Goal: Information Seeking & Learning: Learn about a topic

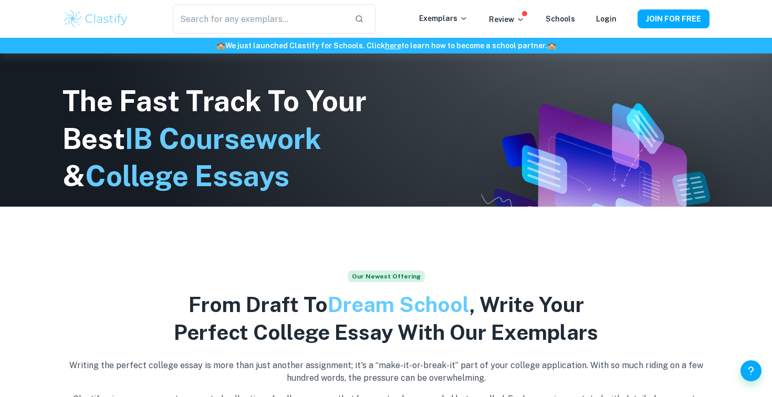
scroll to position [19, 0]
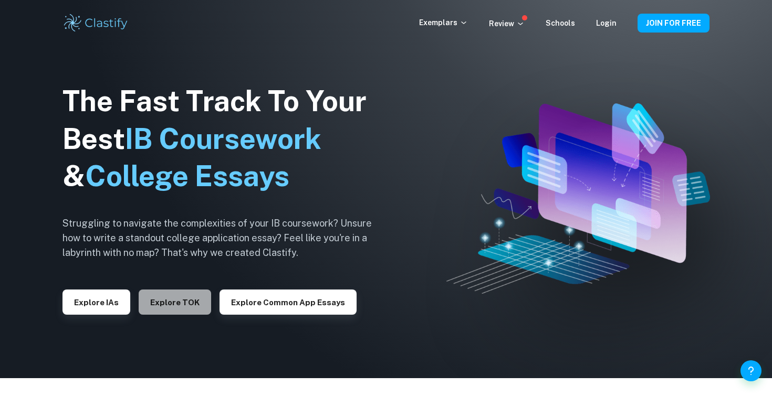
click at [163, 296] on button "Explore TOK" at bounding box center [175, 302] width 72 height 25
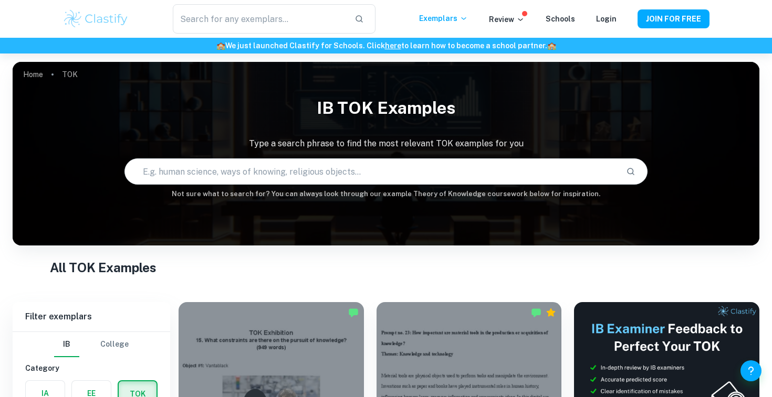
click at [302, 166] on input "text" at bounding box center [371, 171] width 492 height 29
type input "subjectivity"
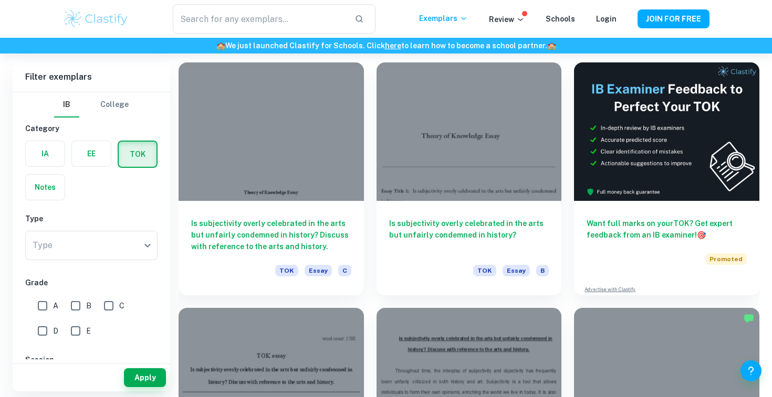
scroll to position [239, 0]
click at [322, 226] on h6 "Is subjectivity overly celebrated in the arts but unfairly condemned in history…" at bounding box center [271, 233] width 160 height 35
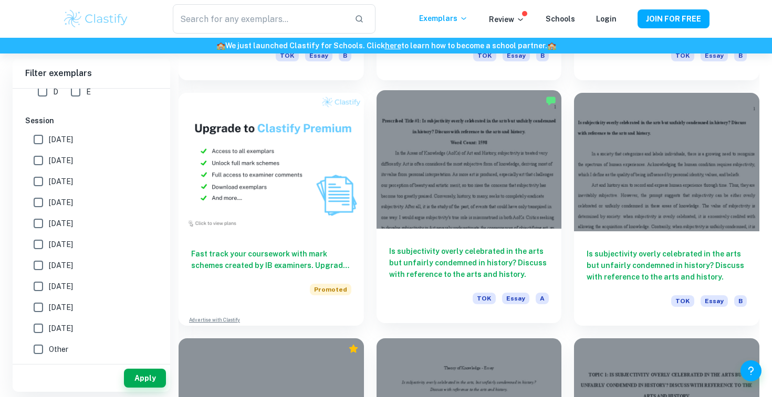
scroll to position [707, 0]
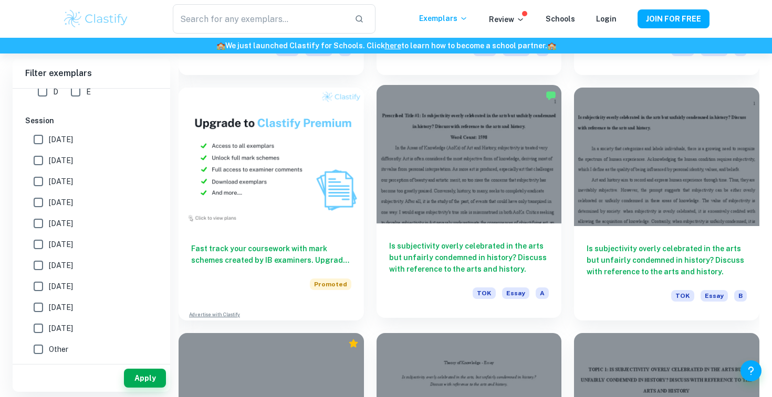
click at [468, 136] on div at bounding box center [468, 154] width 185 height 139
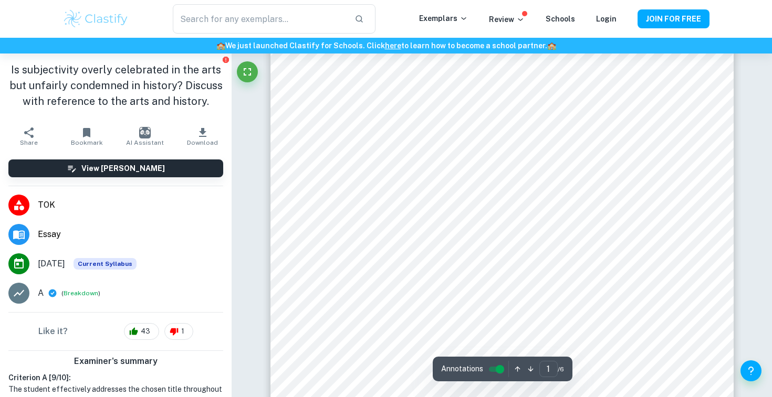
scroll to position [115, 0]
copy body "Written by [PERSON_NAME] Ask Clai Correct Criterion A Comment Unlock access to …"
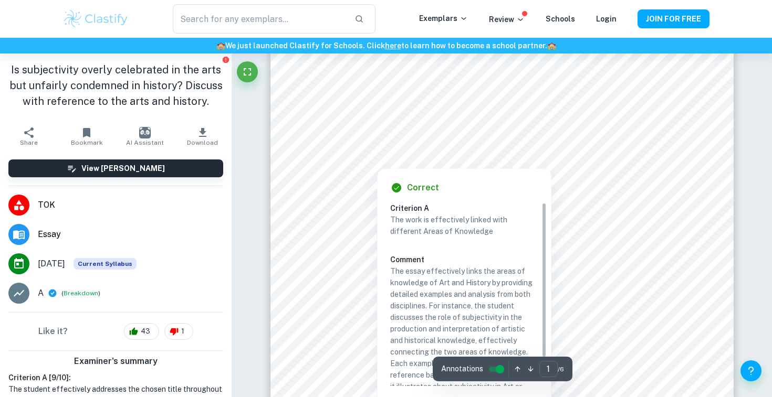
click at [434, 170] on div "Correct Criterion A The work is effectively linked with different Areas of Know…" at bounding box center [463, 302] width 173 height 266
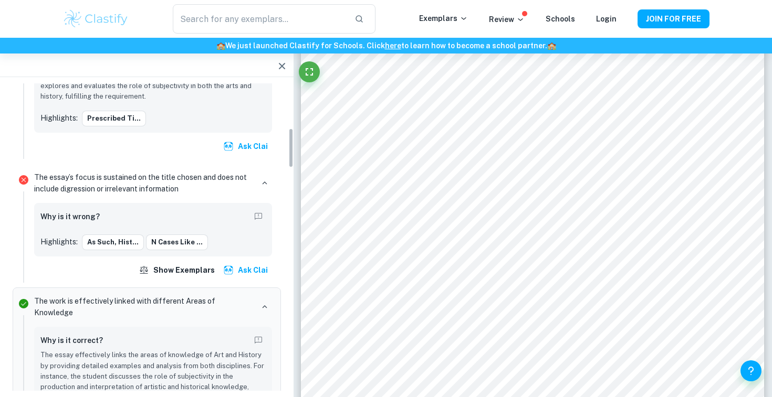
scroll to position [340, 0]
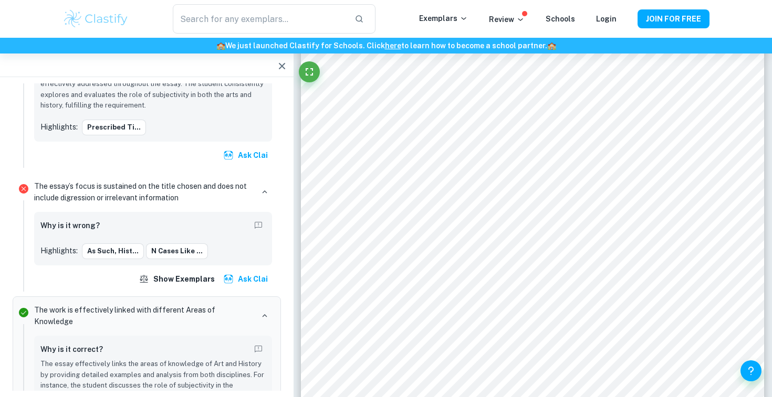
click at [124, 187] on p "The essay’s focus is sustained on the title chosen and does not include digress…" at bounding box center [143, 192] width 219 height 23
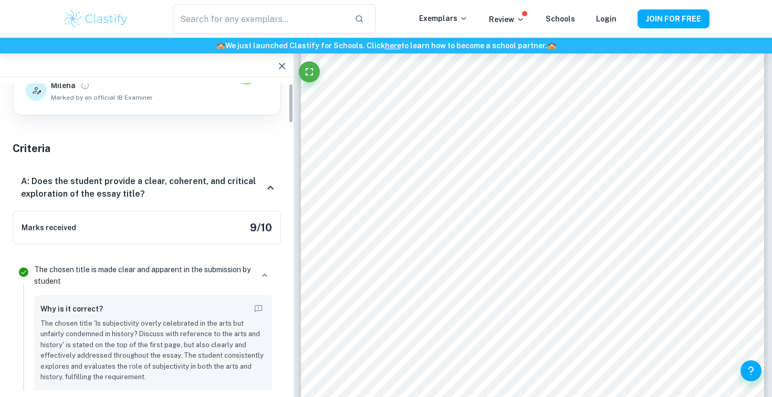
scroll to position [0, 0]
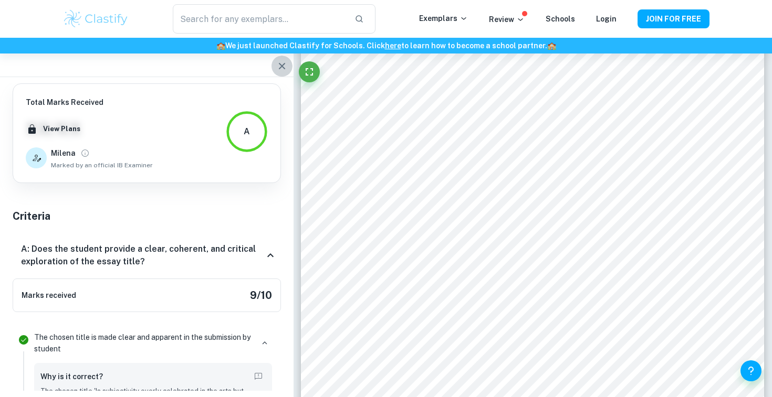
click at [279, 72] on button "button" at bounding box center [281, 66] width 21 height 21
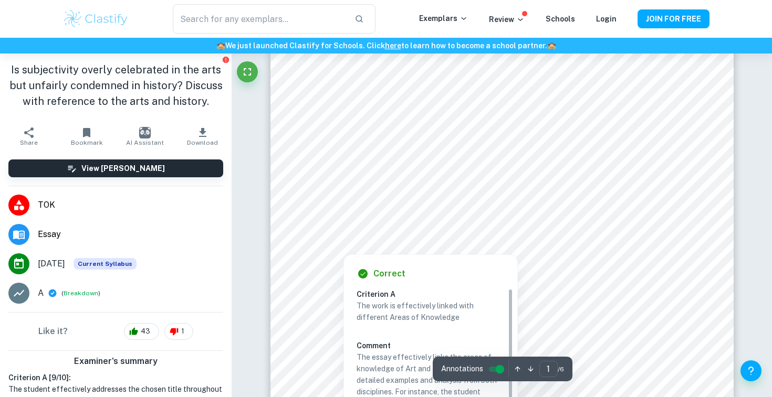
click at [551, 176] on div at bounding box center [541, 166] width 222 height 22
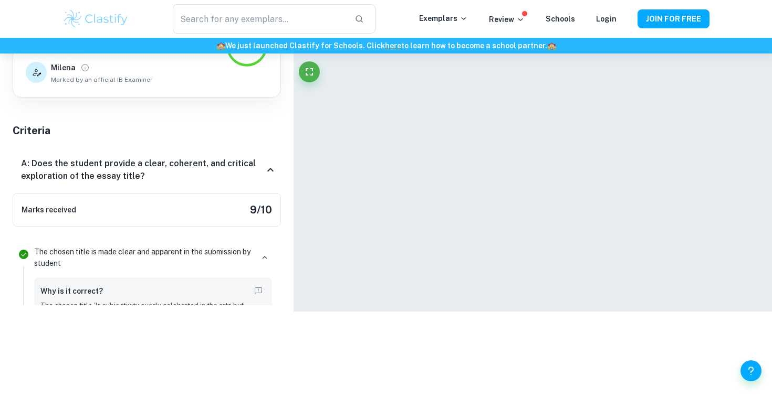
scroll to position [414, 0]
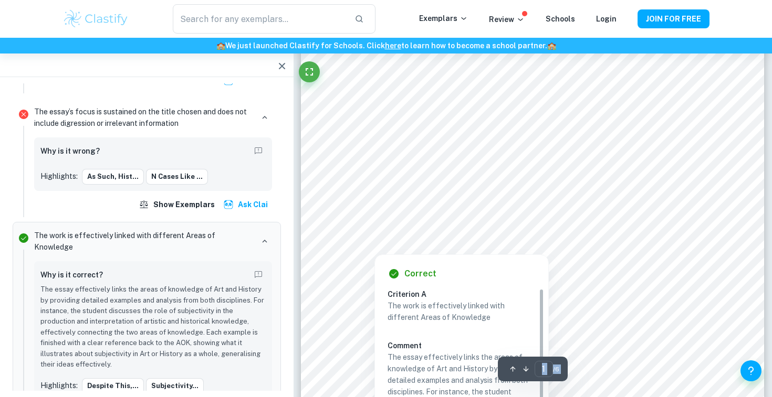
copy body "Written by [PERSON_NAME] Ask Clai Correct Criterion A Comment Unlock access to …"
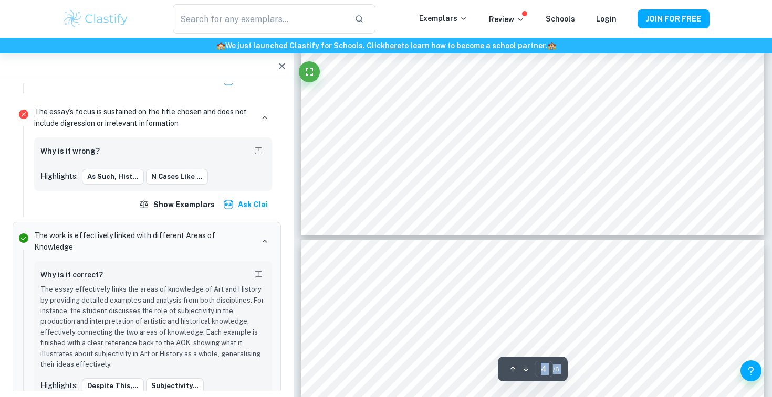
scroll to position [2612, 0]
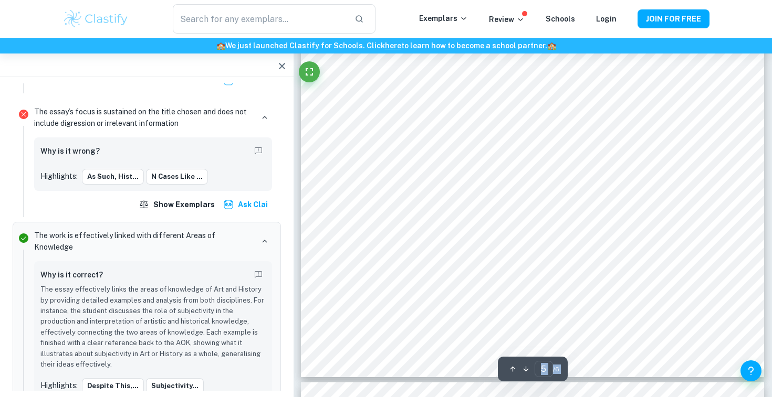
type input "6"
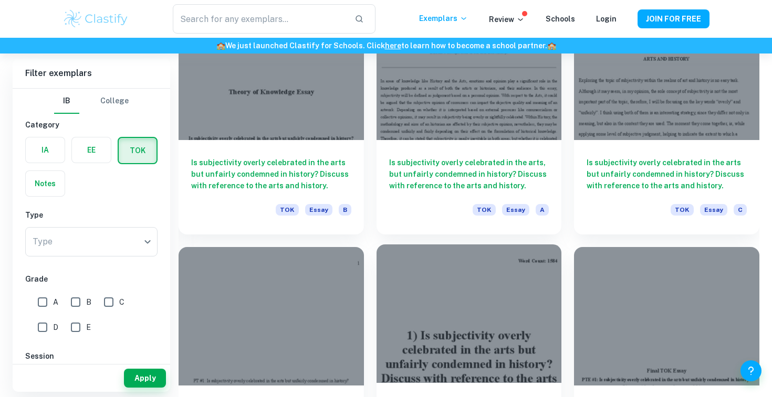
scroll to position [998, 0]
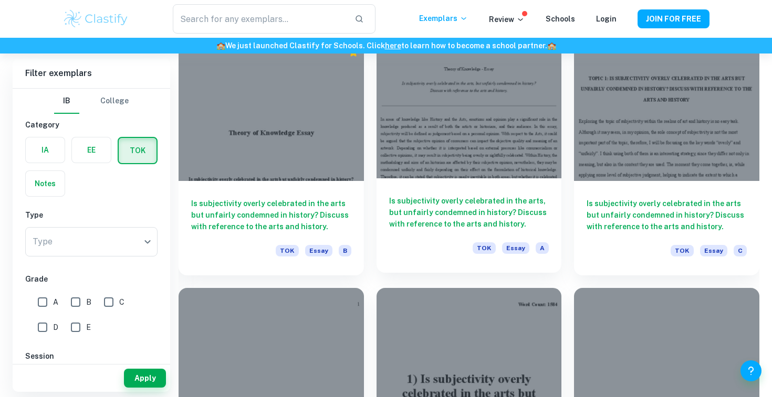
click at [517, 193] on div "Is subjectivity overly celebrated in the arts, but unfairly condemned in histor…" at bounding box center [468, 225] width 185 height 94
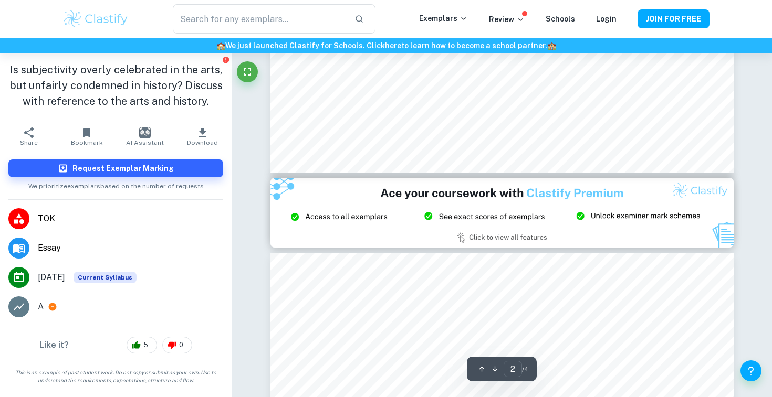
scroll to position [1167, 0]
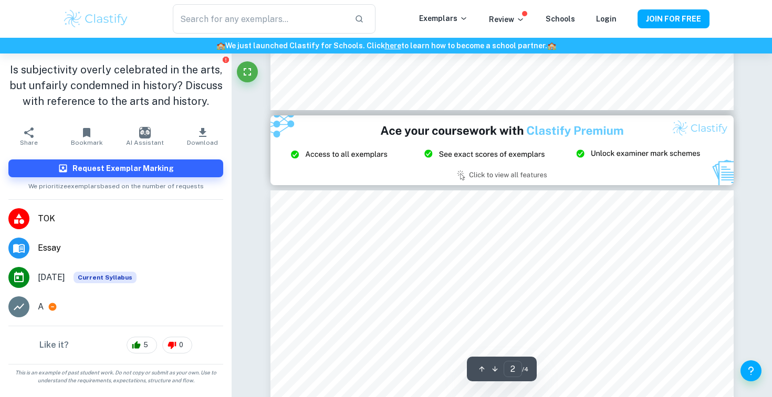
type input "3"
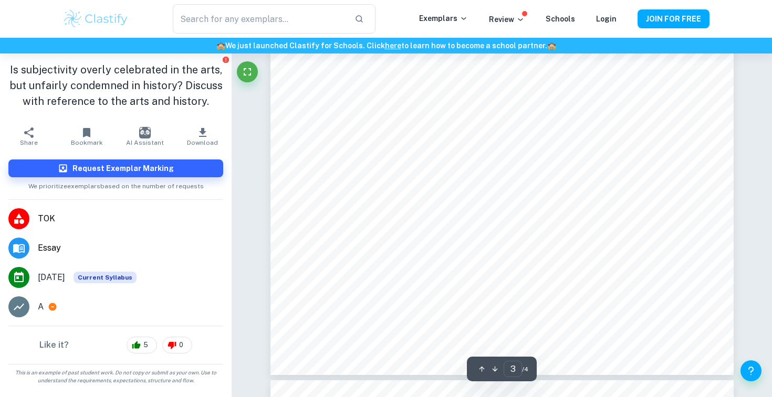
scroll to position [1663, 0]
